Goal: Browse casually

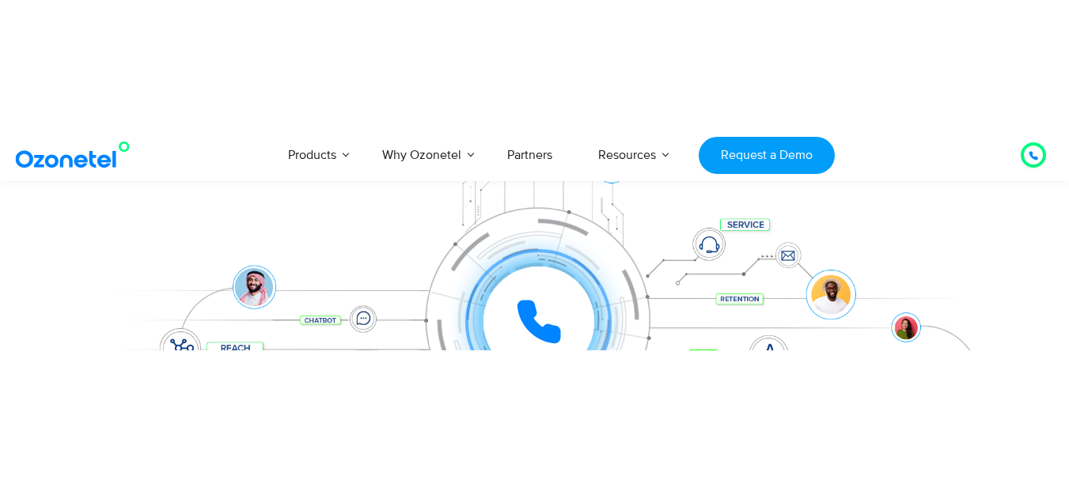
scroll to position [316, 0]
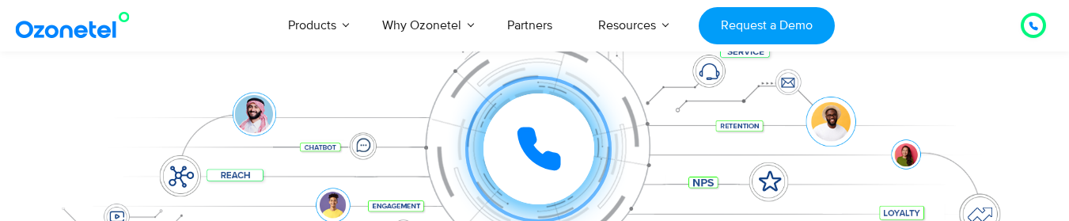
click at [545, 142] on icon at bounding box center [538, 148] width 47 height 47
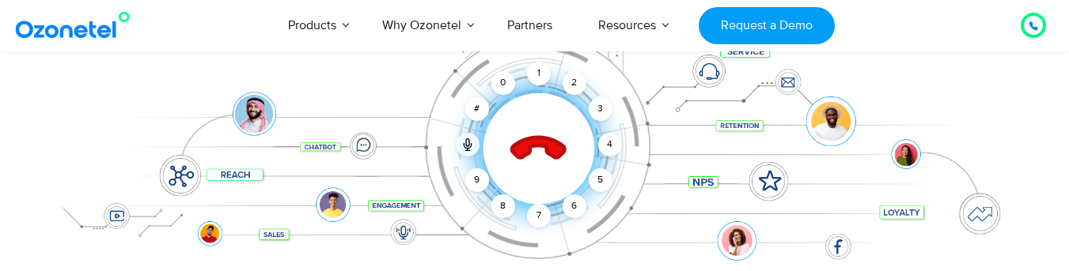
click at [533, 134] on icon at bounding box center [538, 149] width 67 height 67
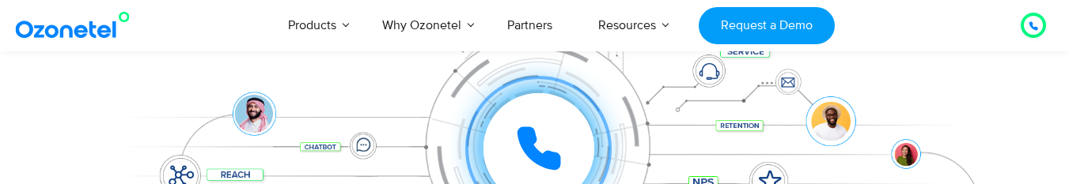
click at [528, 134] on icon at bounding box center [539, 149] width 40 height 40
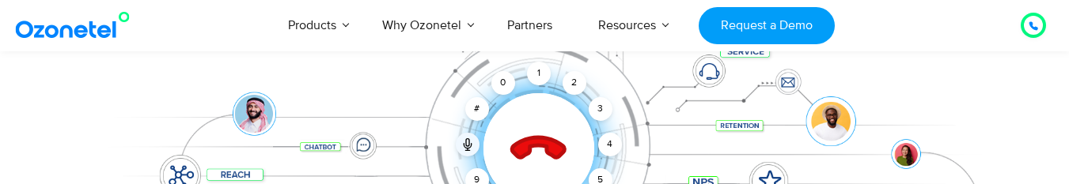
click at [542, 150] on icon at bounding box center [538, 149] width 67 height 67
